Goal: Transaction & Acquisition: Purchase product/service

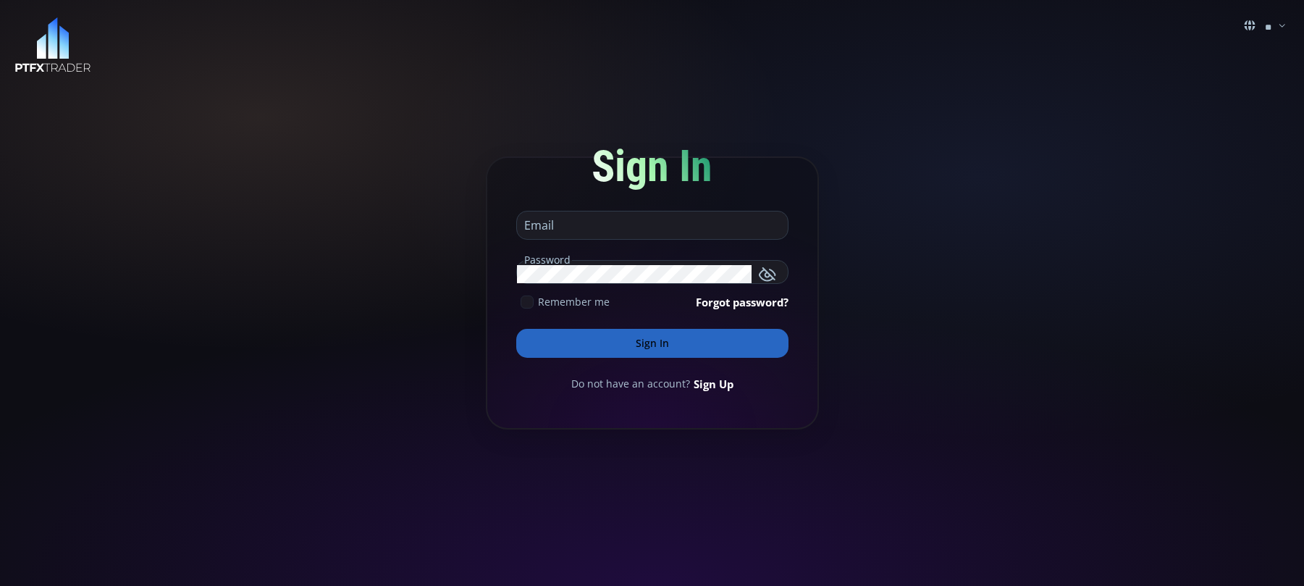
type input "**********"
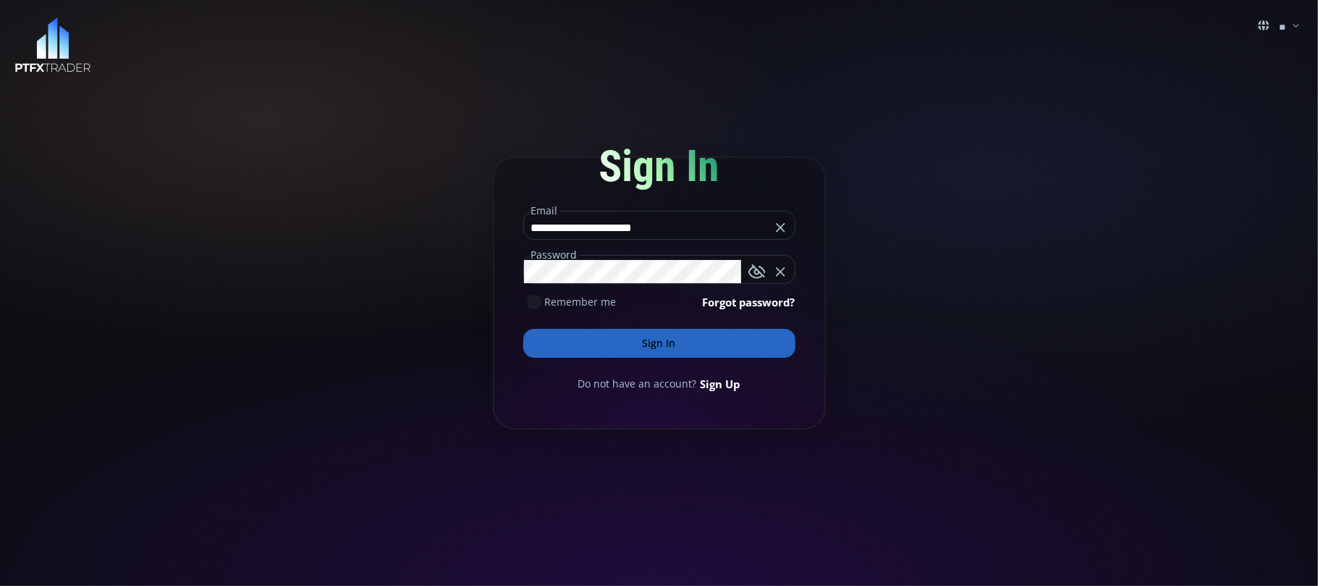
click at [676, 342] on button "Sign In" at bounding box center [659, 343] width 272 height 29
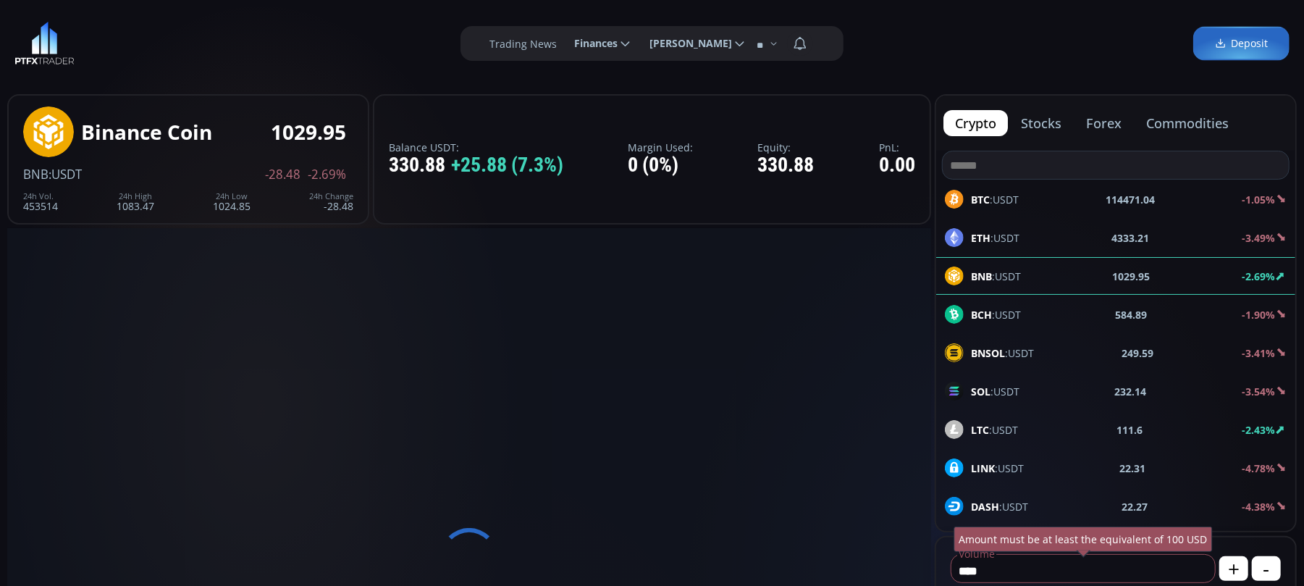
scroll to position [206, 0]
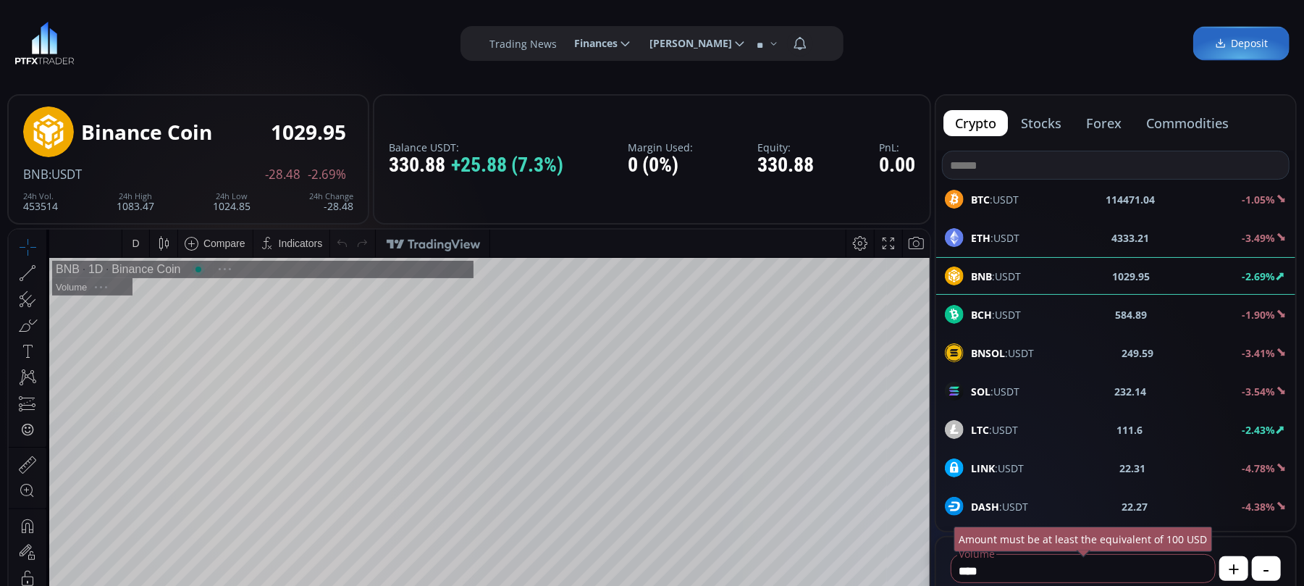
type input "********"
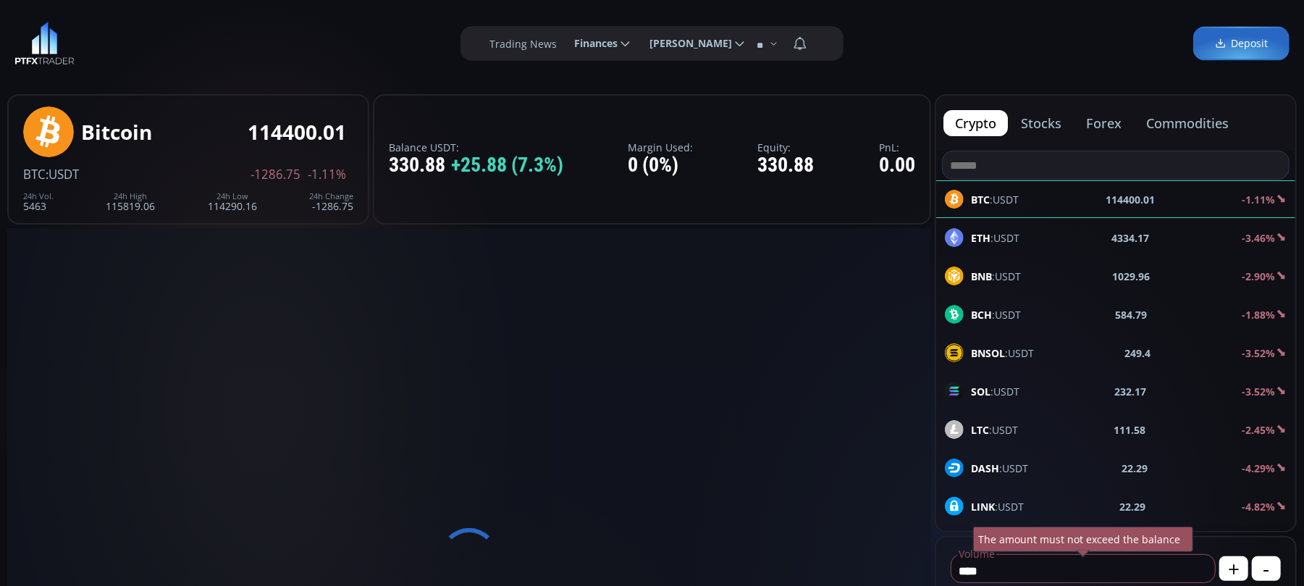
click at [977, 275] on b "BNB" at bounding box center [981, 276] width 21 height 14
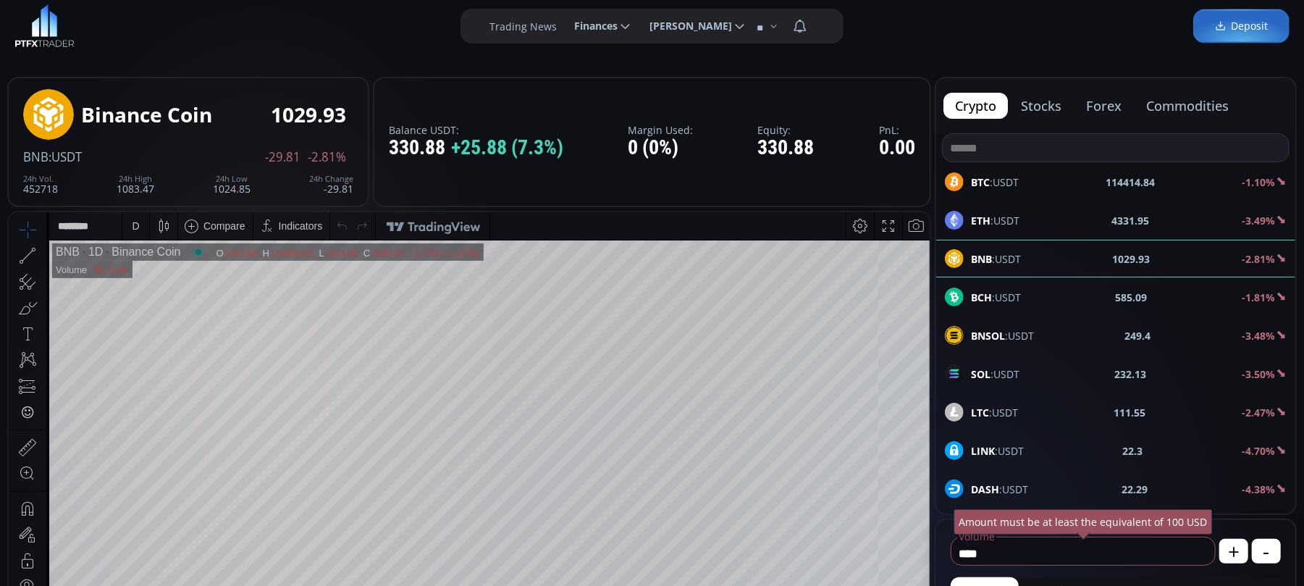
scroll to position [96, 0]
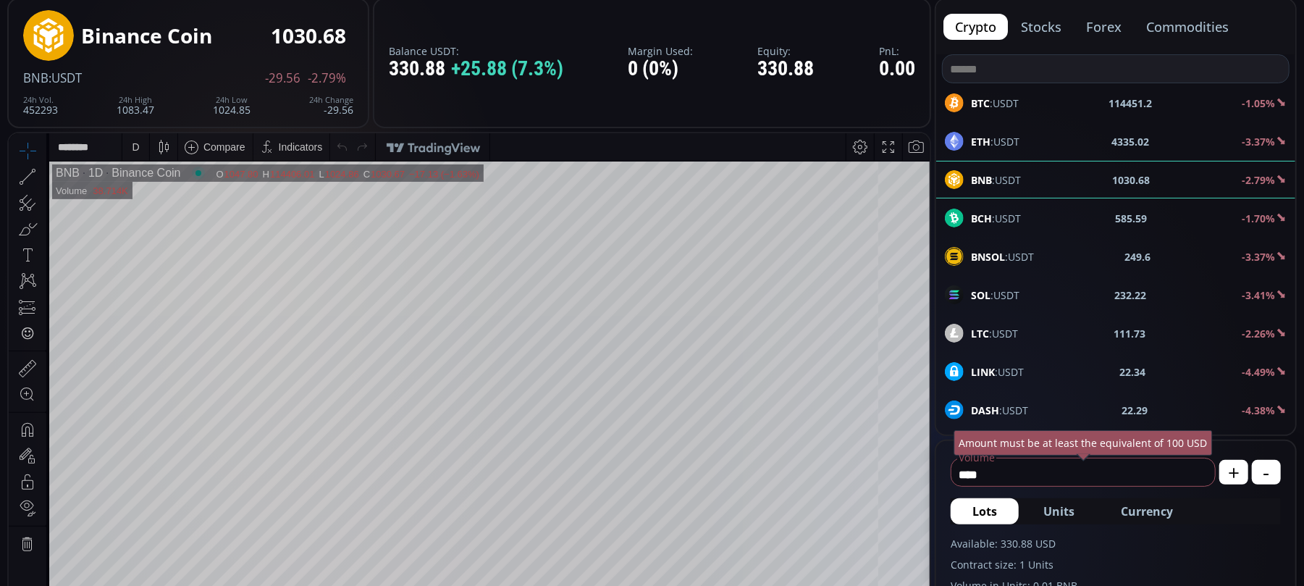
click at [132, 148] on div "D" at bounding box center [135, 146] width 7 height 12
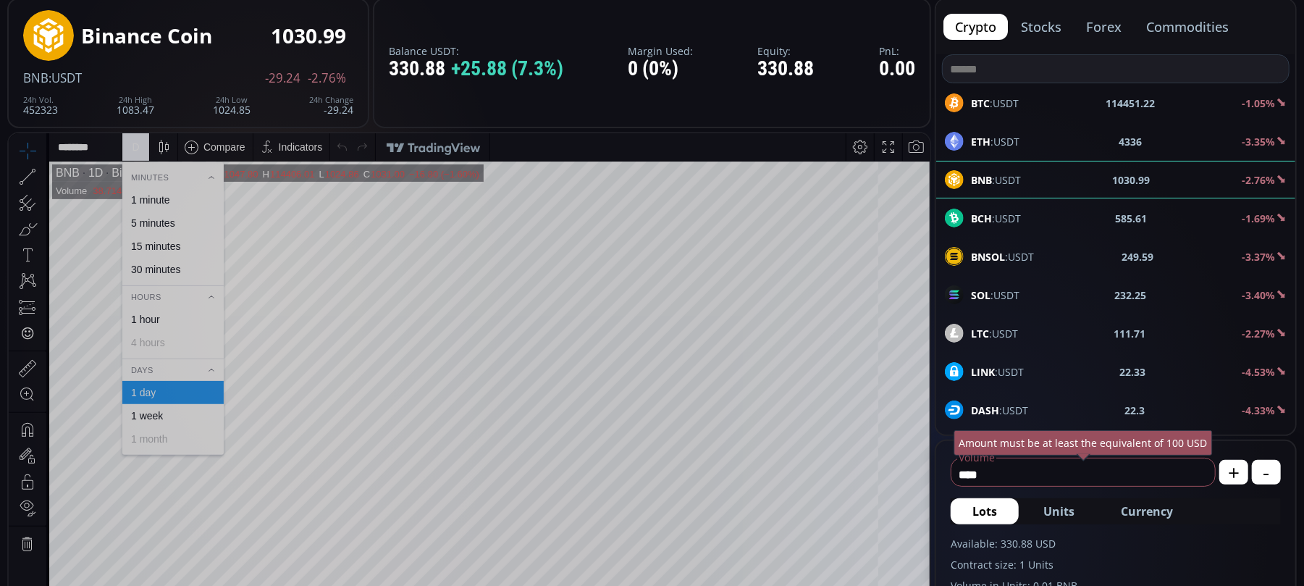
click at [141, 319] on div "1 hour" at bounding box center [145, 319] width 29 height 12
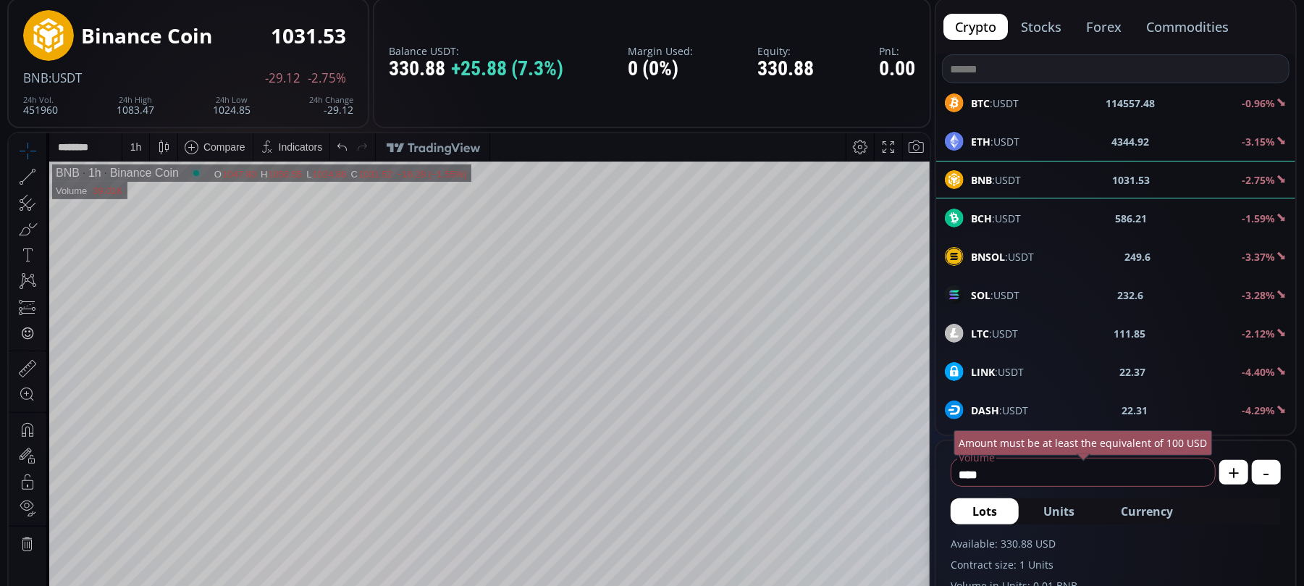
click at [130, 145] on div "1 h" at bounding box center [136, 146] width 12 height 12
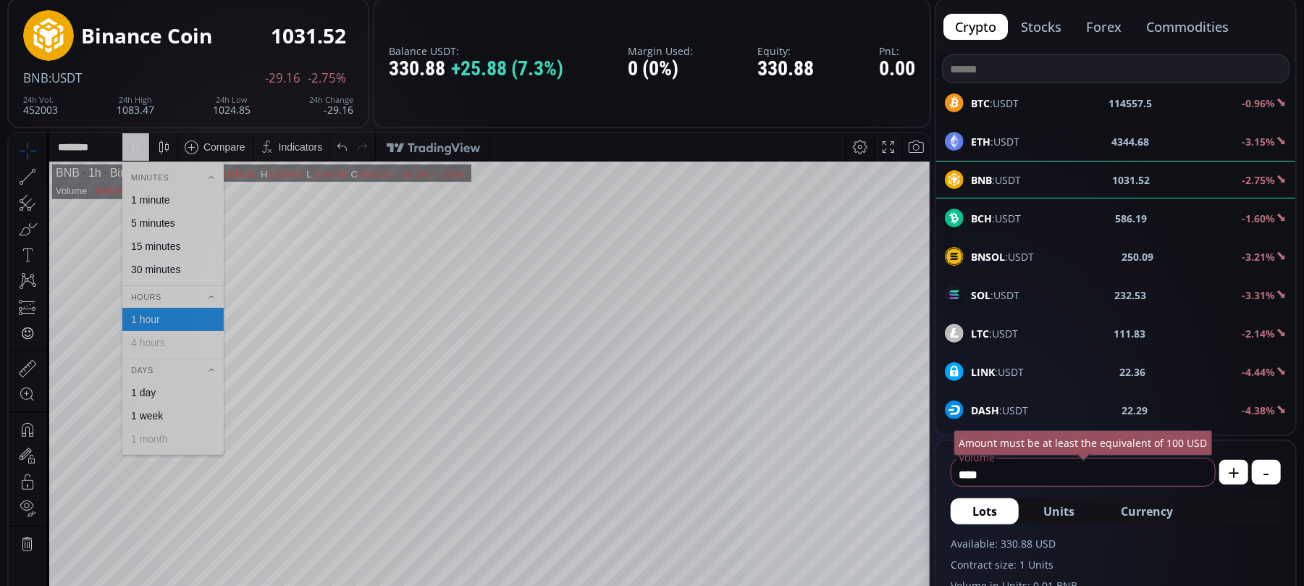
click at [151, 227] on div "5 minutes" at bounding box center [153, 222] width 44 height 12
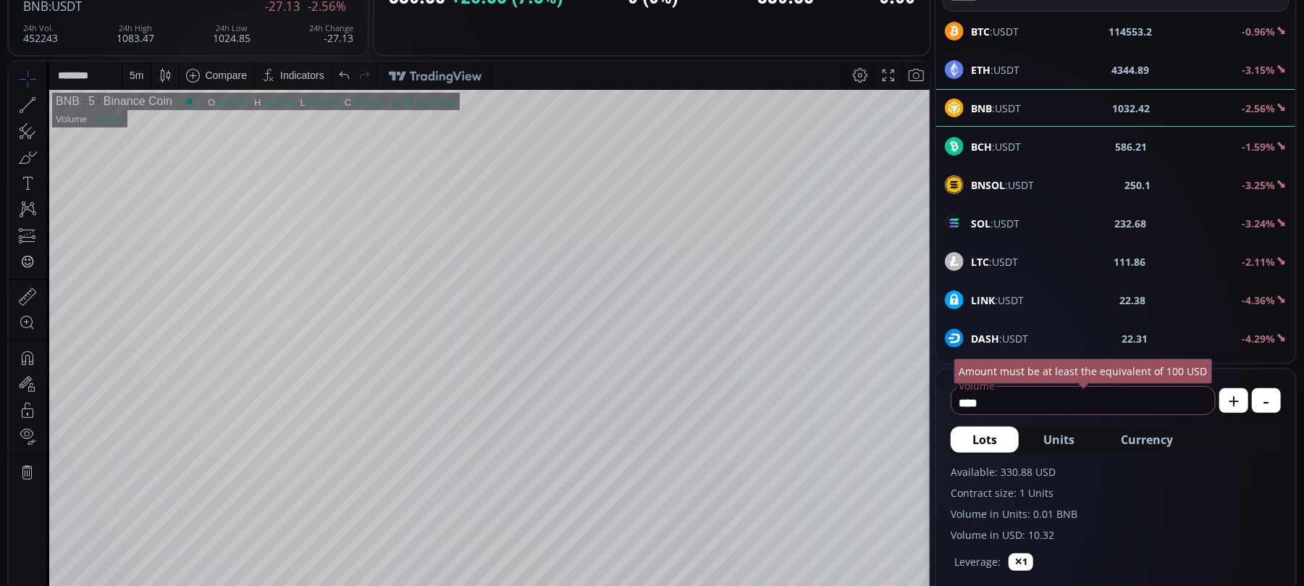
scroll to position [290, 0]
